Goal: Task Accomplishment & Management: Manage account settings

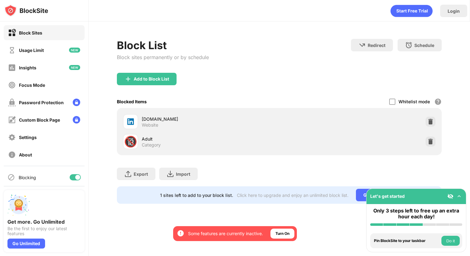
click at [72, 180] on div at bounding box center [75, 177] width 11 height 6
click at [74, 179] on div at bounding box center [72, 177] width 5 height 5
